Goal: Task Accomplishment & Management: Manage account settings

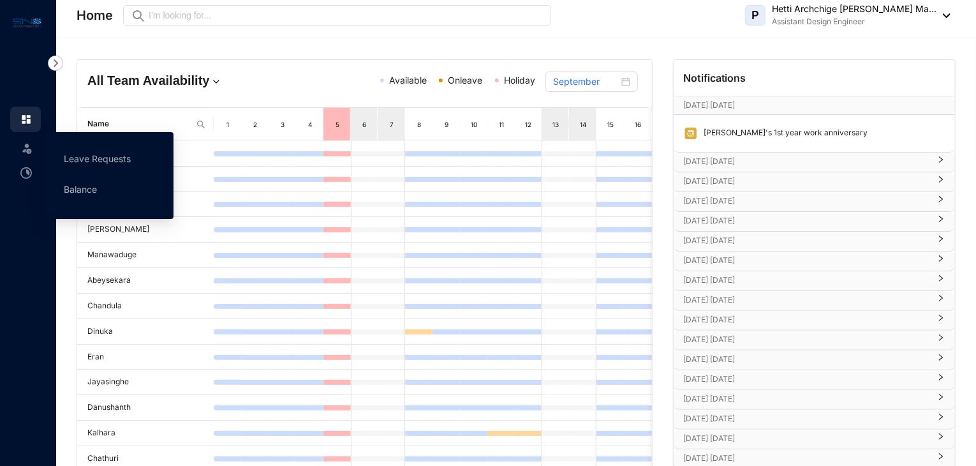
click at [33, 154] on div "Leave" at bounding box center [25, 146] width 31 height 28
click at [72, 161] on link "Leave Requests" at bounding box center [97, 158] width 67 height 11
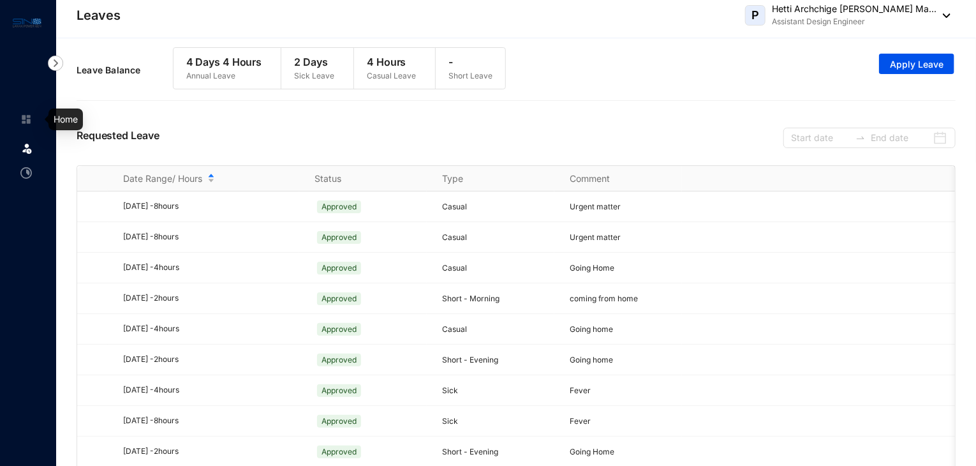
click at [20, 125] on link at bounding box center [36, 119] width 32 height 13
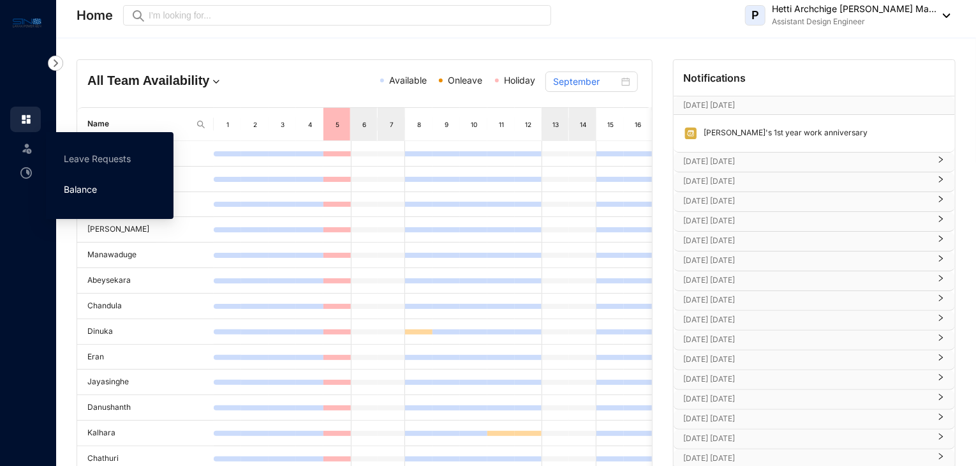
click at [70, 189] on link "Balance" at bounding box center [80, 189] width 33 height 11
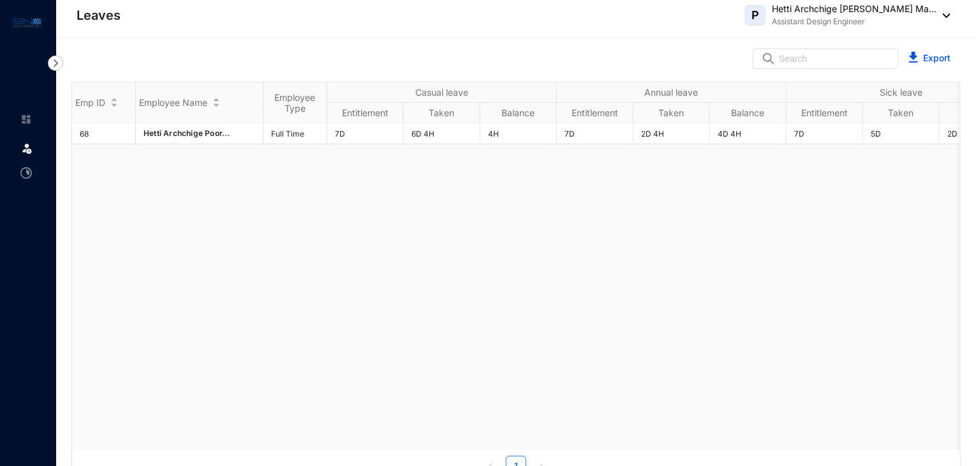
click at [59, 66] on img at bounding box center [55, 62] width 15 height 15
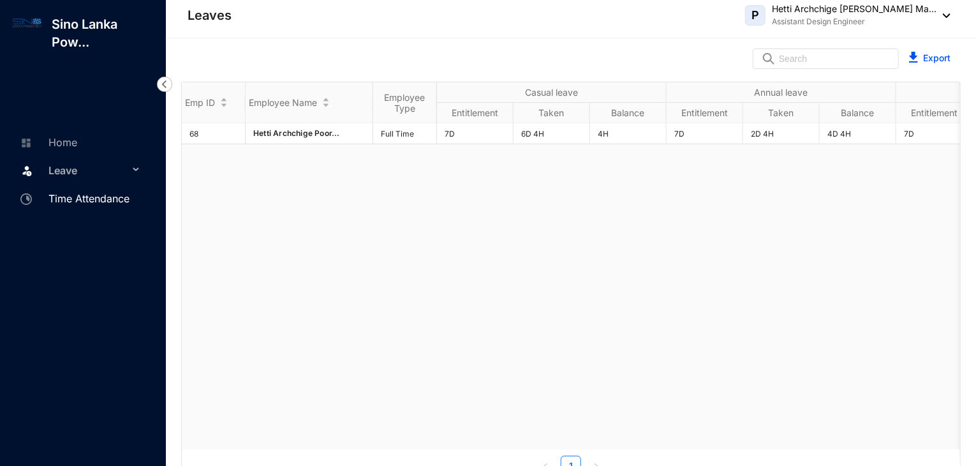
click at [89, 195] on link "Time Attendance" at bounding box center [73, 198] width 113 height 13
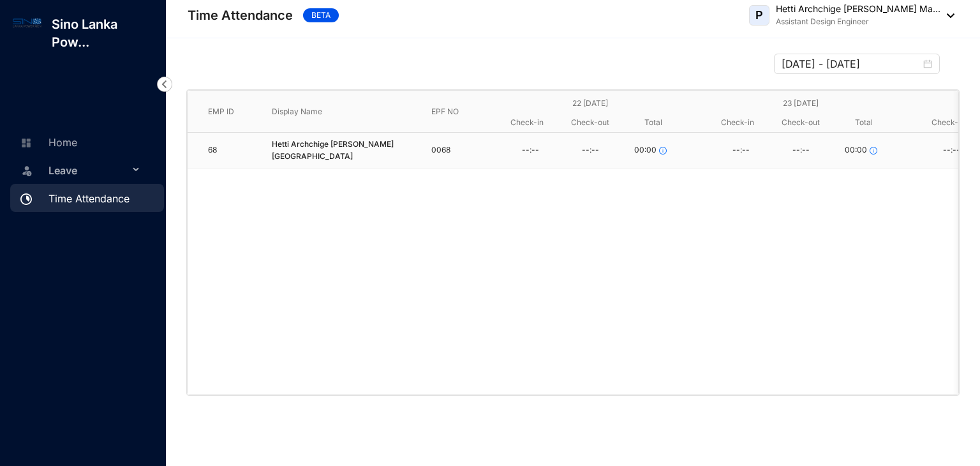
click at [93, 170] on span "Leave" at bounding box center [88, 171] width 80 height 26
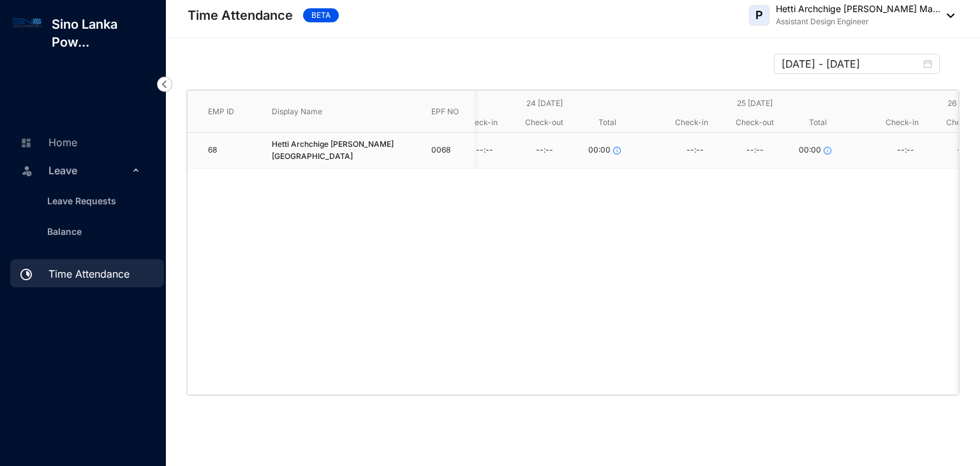
click at [621, 209] on div "68 Hetti Archchige [PERSON_NAME] Madhuthisari 0068 --:-- --:-- 00:00 --:-- --:-…" at bounding box center [573, 264] width 771 height 262
click at [78, 229] on link "Balance" at bounding box center [59, 231] width 45 height 11
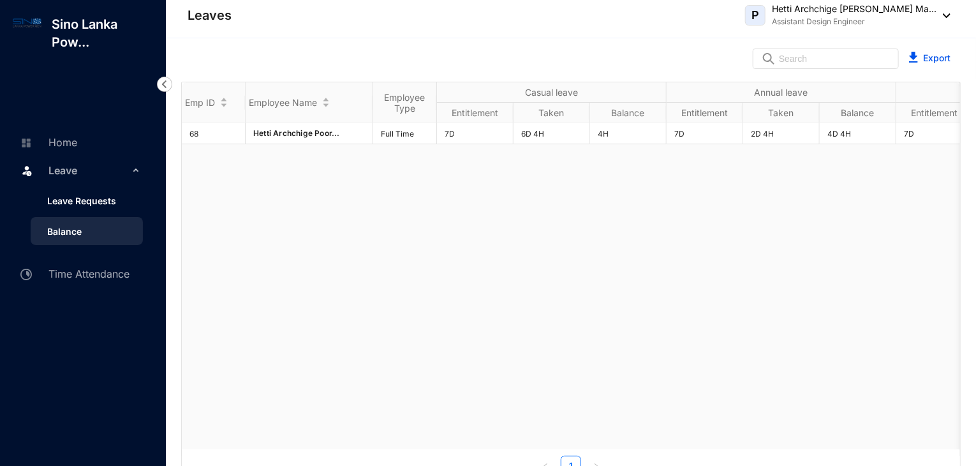
click at [100, 200] on link "Leave Requests" at bounding box center [76, 200] width 79 height 11
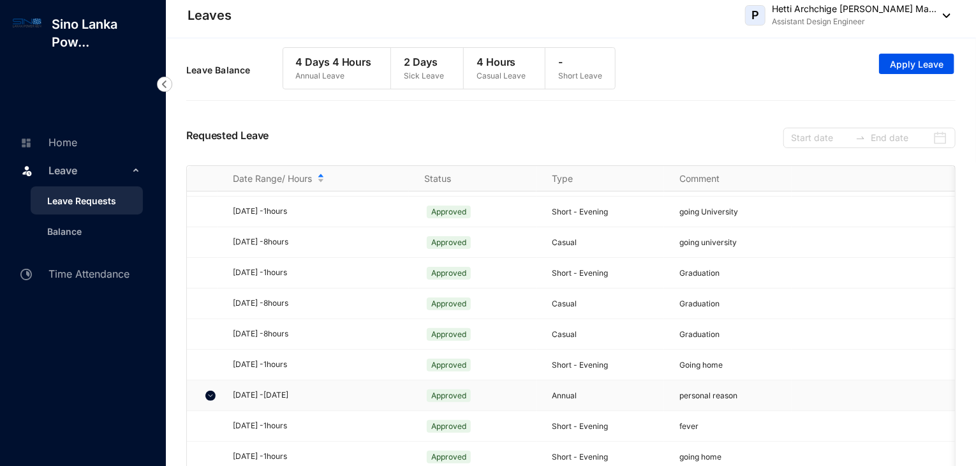
click at [212, 390] on img at bounding box center [210, 395] width 10 height 10
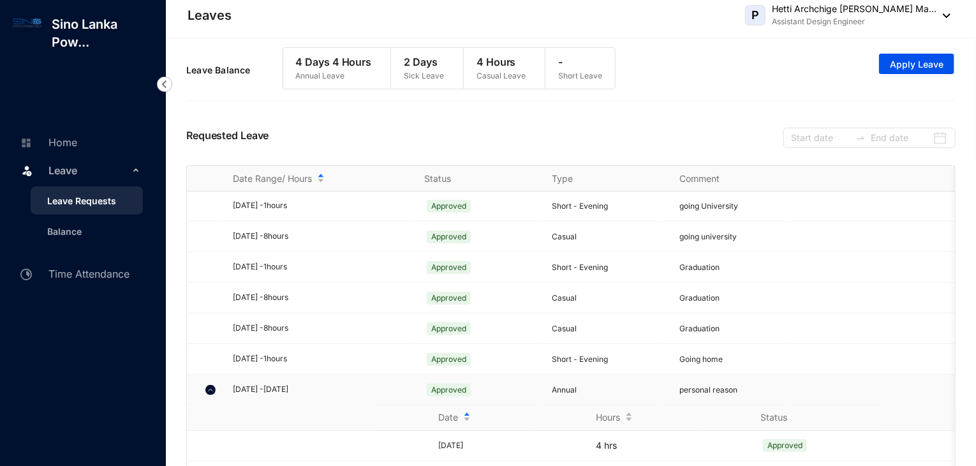
click at [212, 388] on img at bounding box center [210, 390] width 10 height 10
